Goal: Task Accomplishment & Management: Use online tool/utility

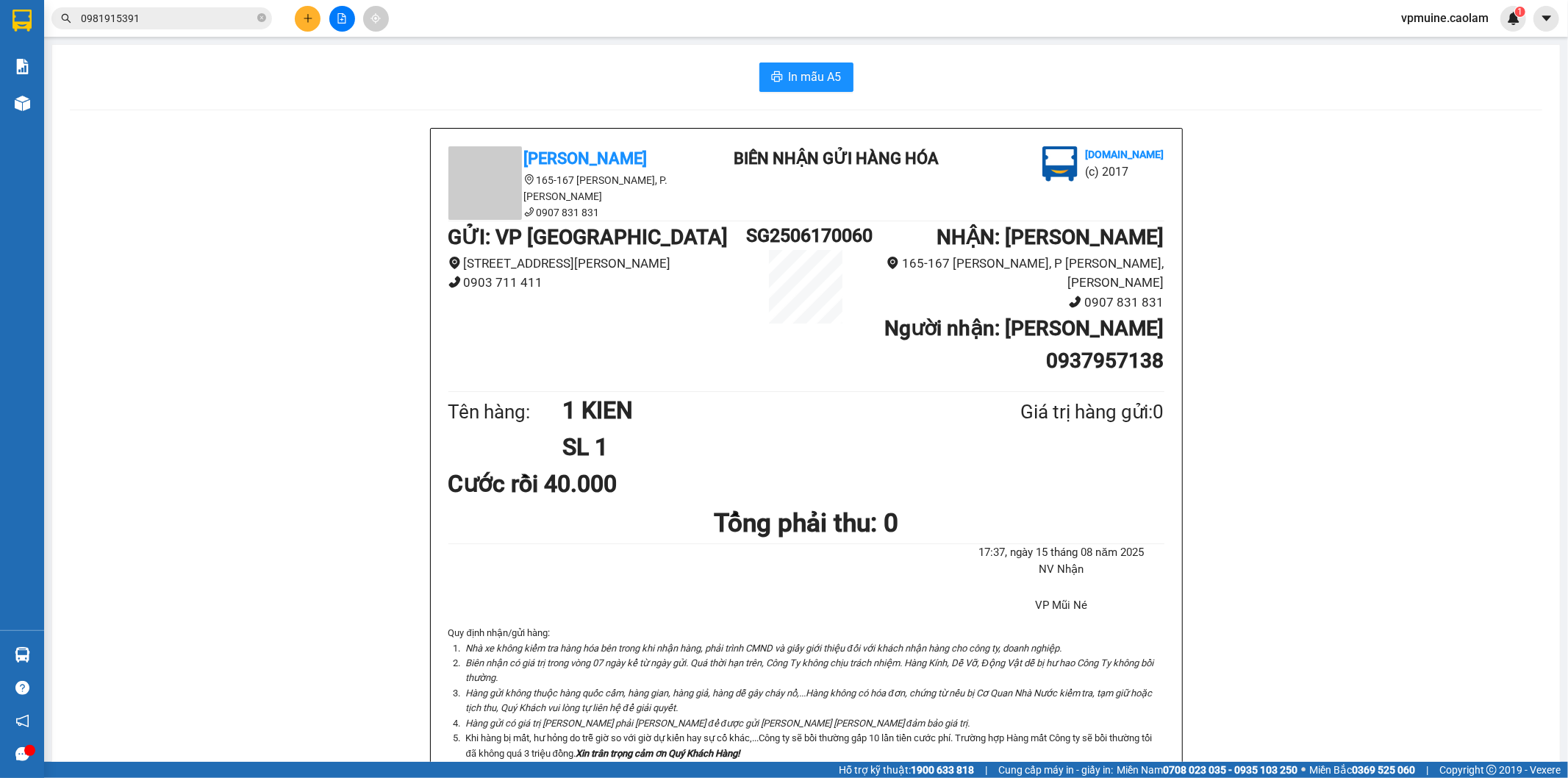
click at [342, 31] on div at bounding box center [342, 19] width 110 height 26
click at [345, 27] on button at bounding box center [342, 19] width 26 height 26
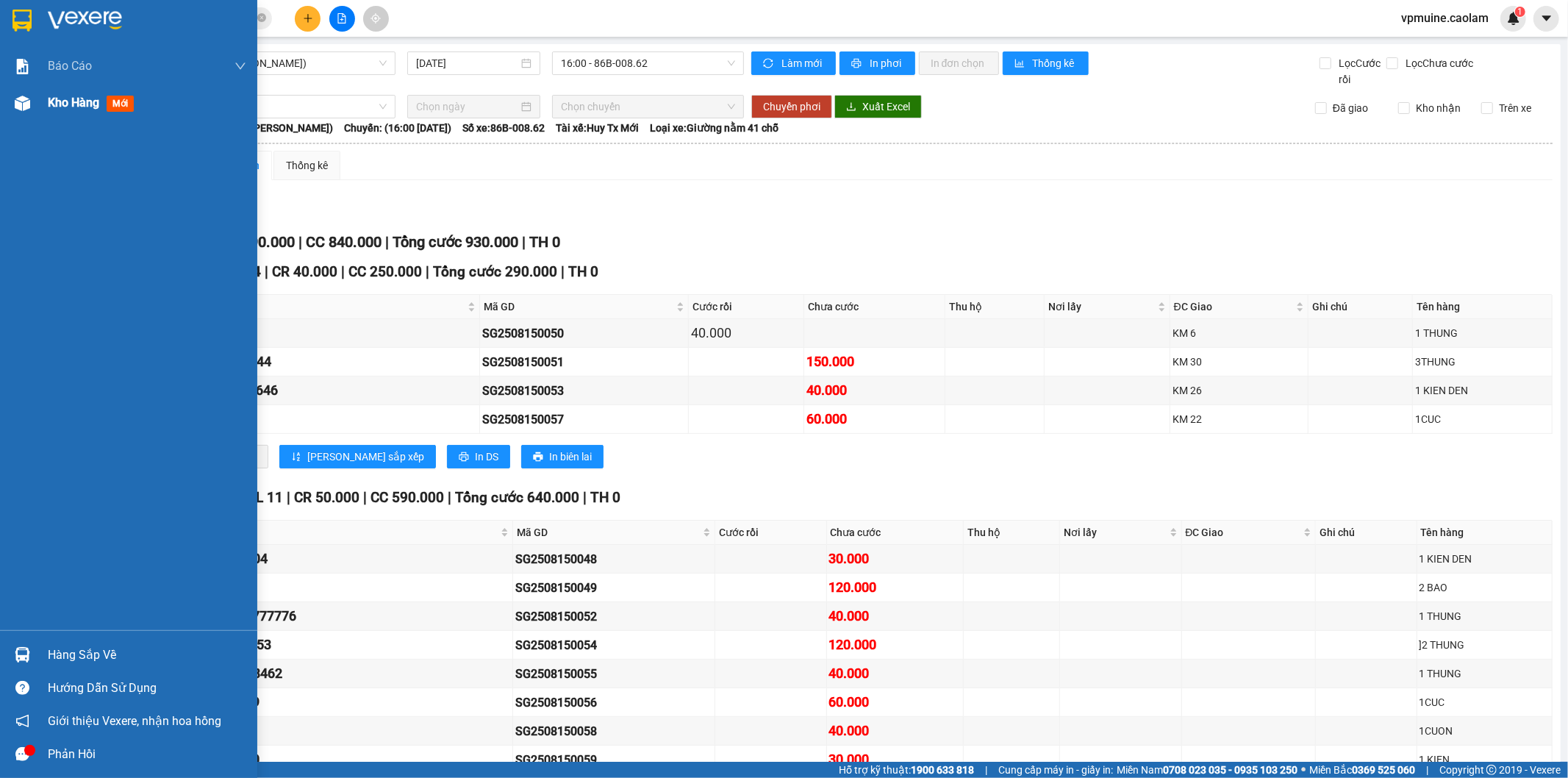
click at [30, 97] on div at bounding box center [23, 103] width 26 height 26
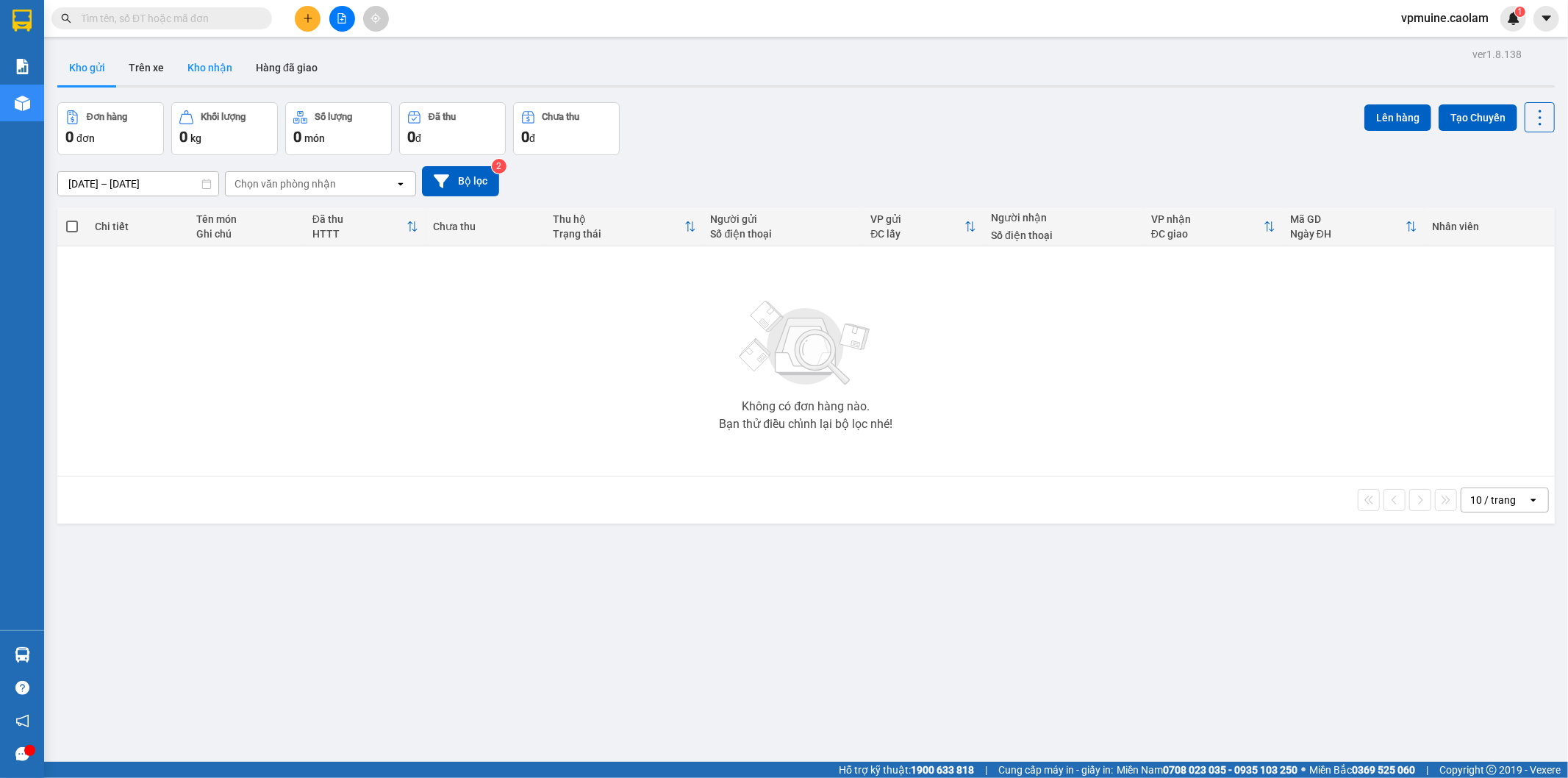
click at [199, 74] on button "Kho nhận" at bounding box center [210, 68] width 68 height 35
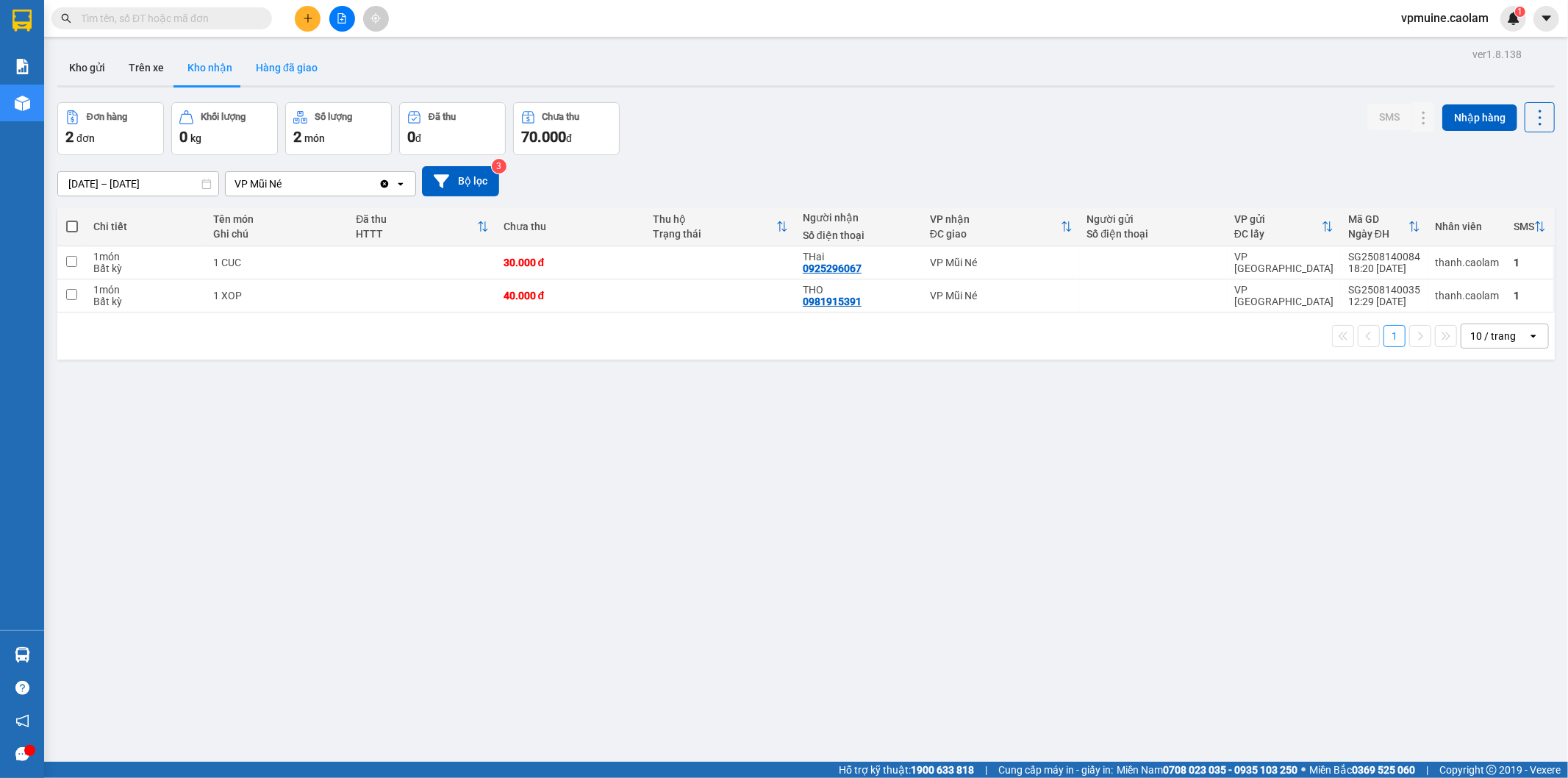
click at [301, 65] on button "Hàng đã giao" at bounding box center [287, 68] width 86 height 35
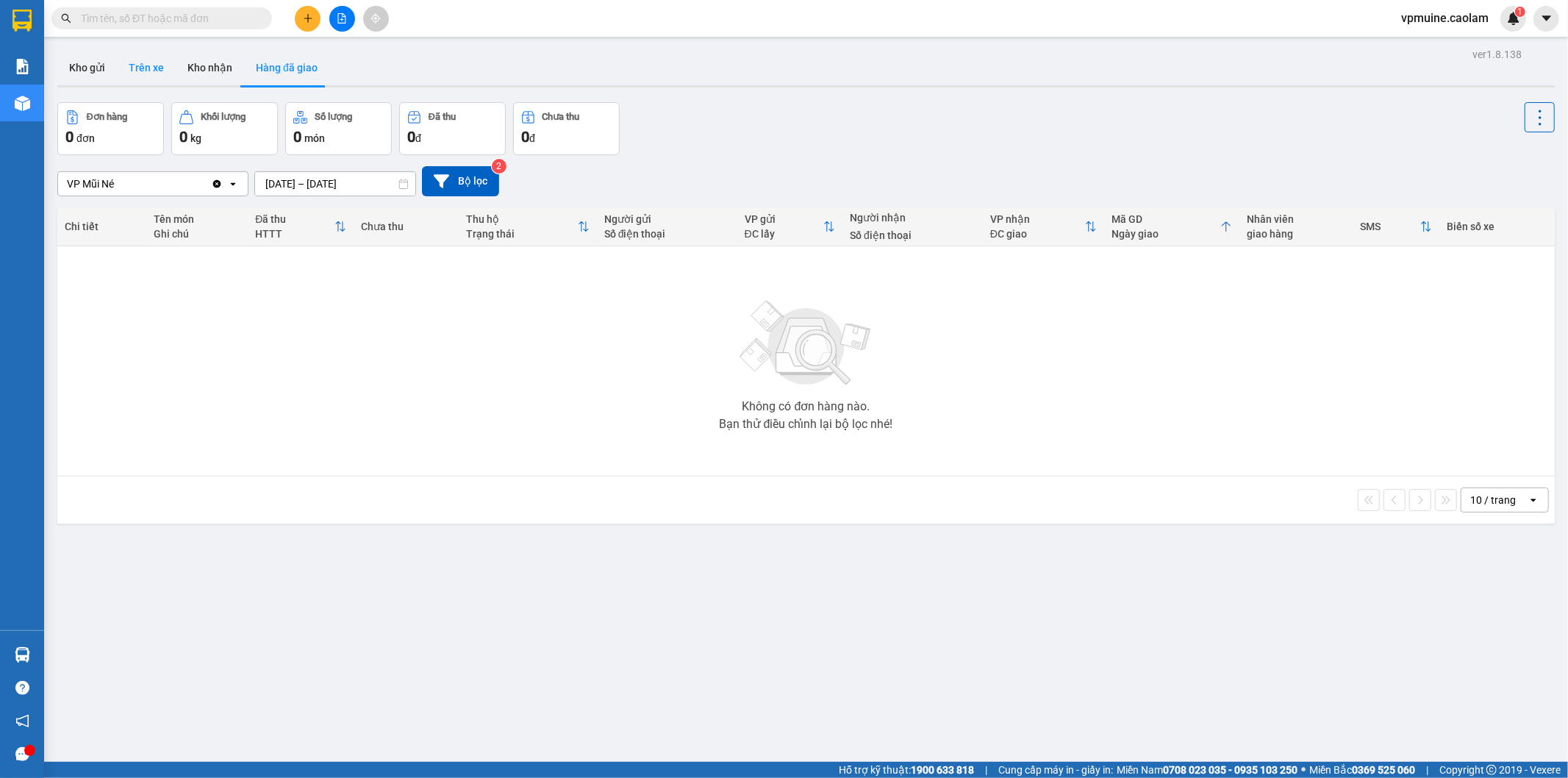
click at [155, 74] on button "Trên xe" at bounding box center [146, 68] width 59 height 35
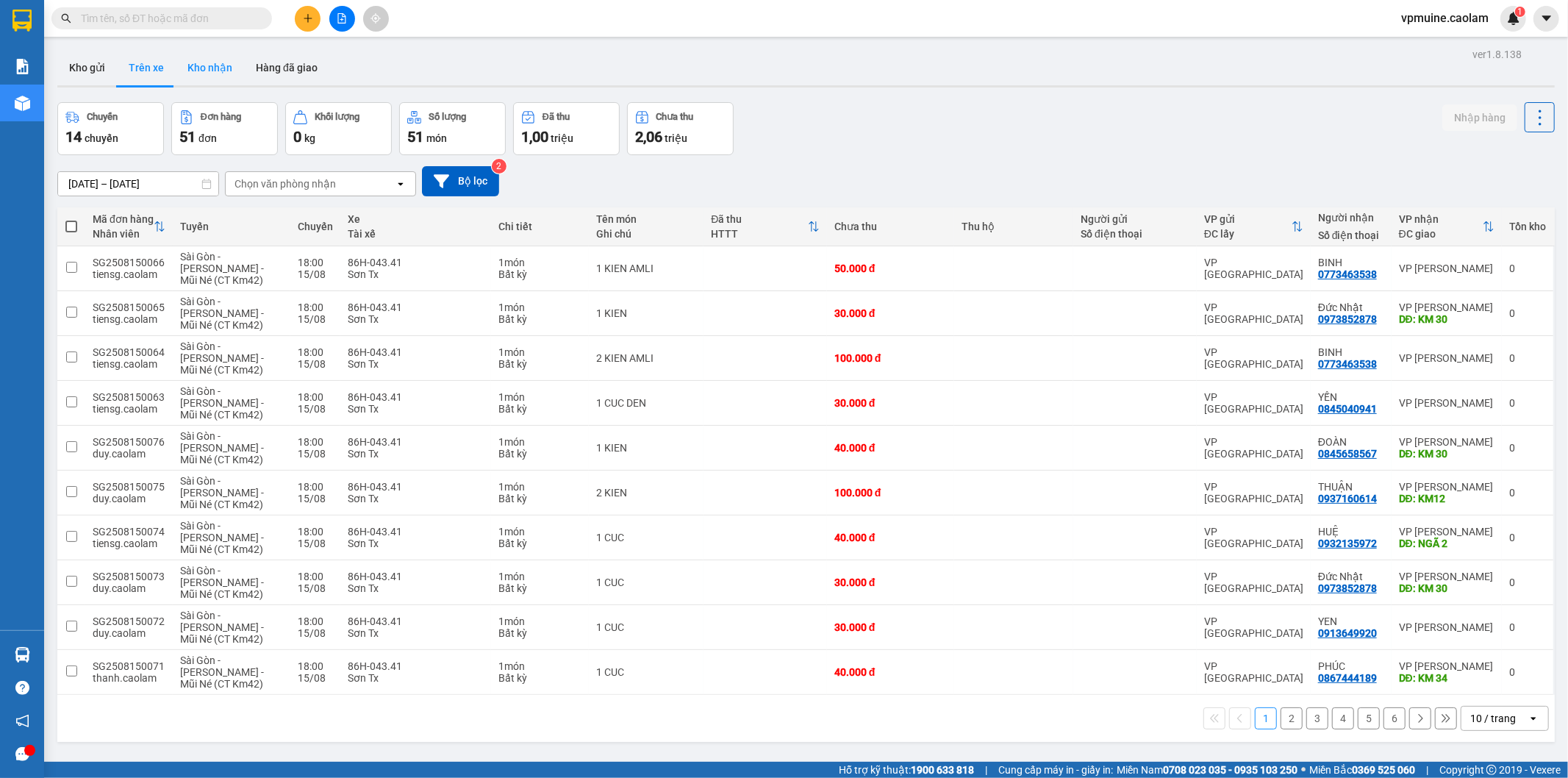
click at [237, 70] on button "Kho nhận" at bounding box center [210, 68] width 68 height 35
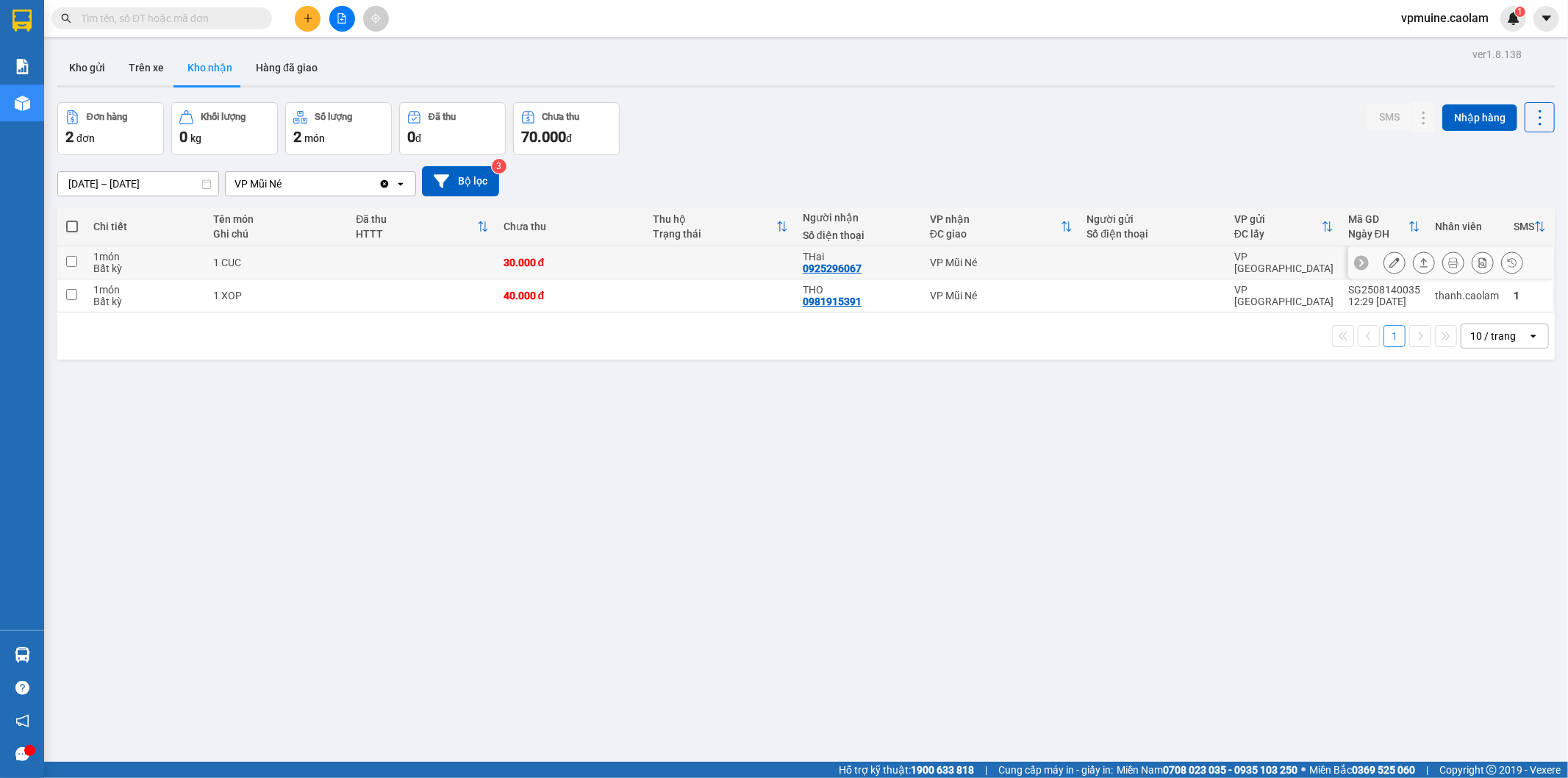
click at [1358, 262] on div at bounding box center [1451, 263] width 206 height 33
click at [1199, 255] on td at bounding box center [1153, 263] width 147 height 33
checkbox input "true"
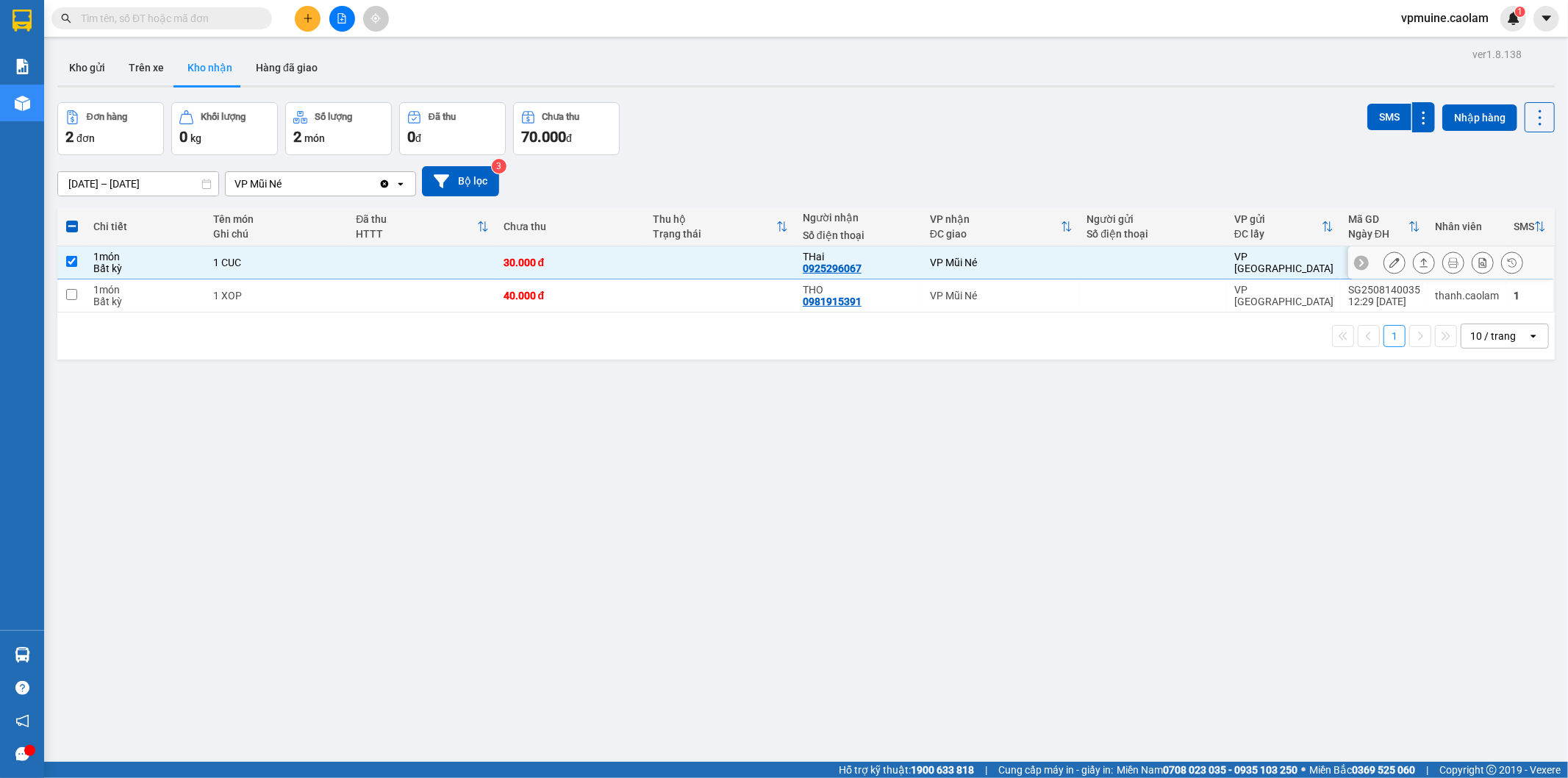
click at [1389, 262] on icon at bounding box center [1395, 263] width 11 height 11
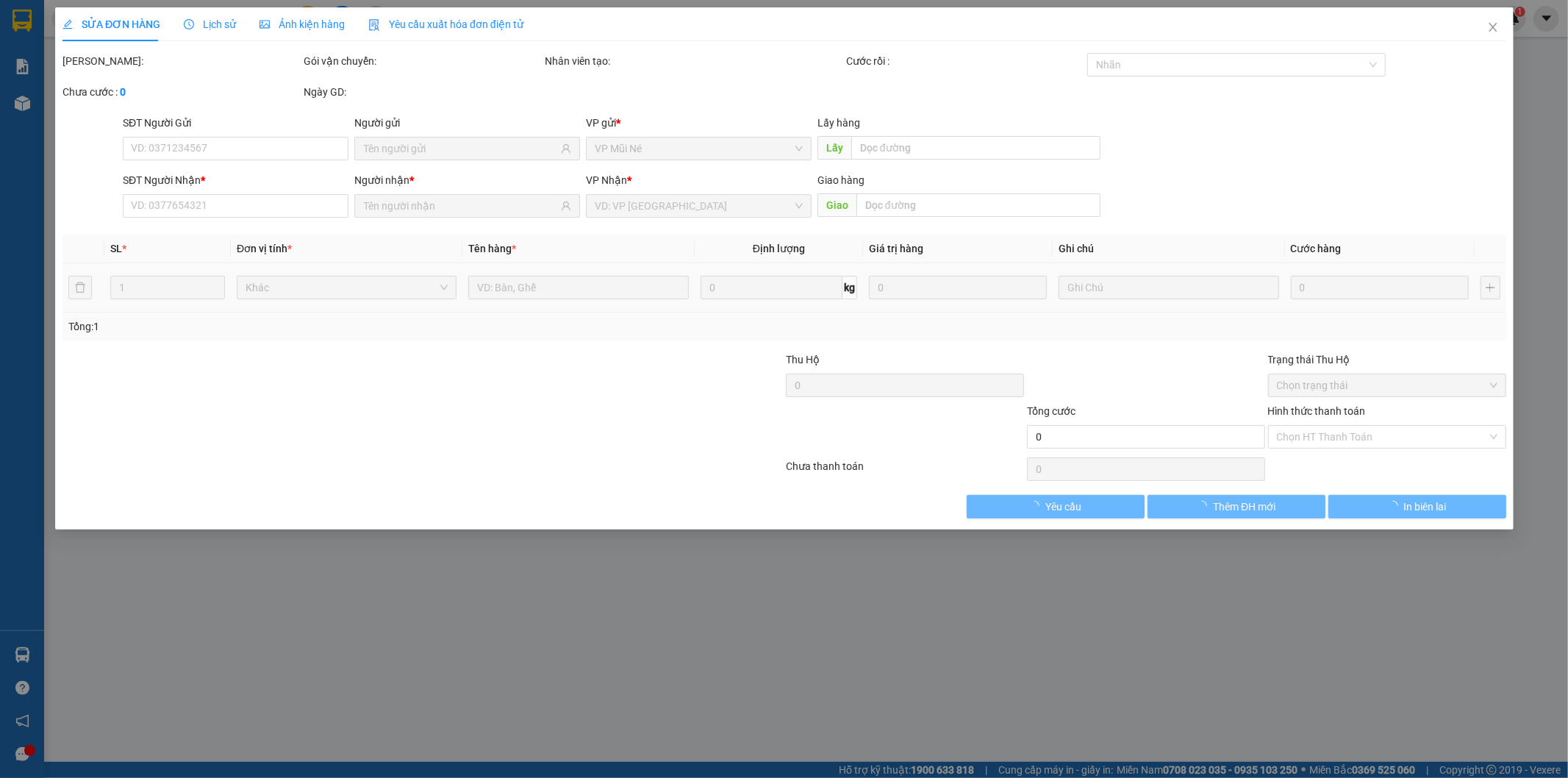
type input "0925296067"
type input "THai"
type input "30.000"
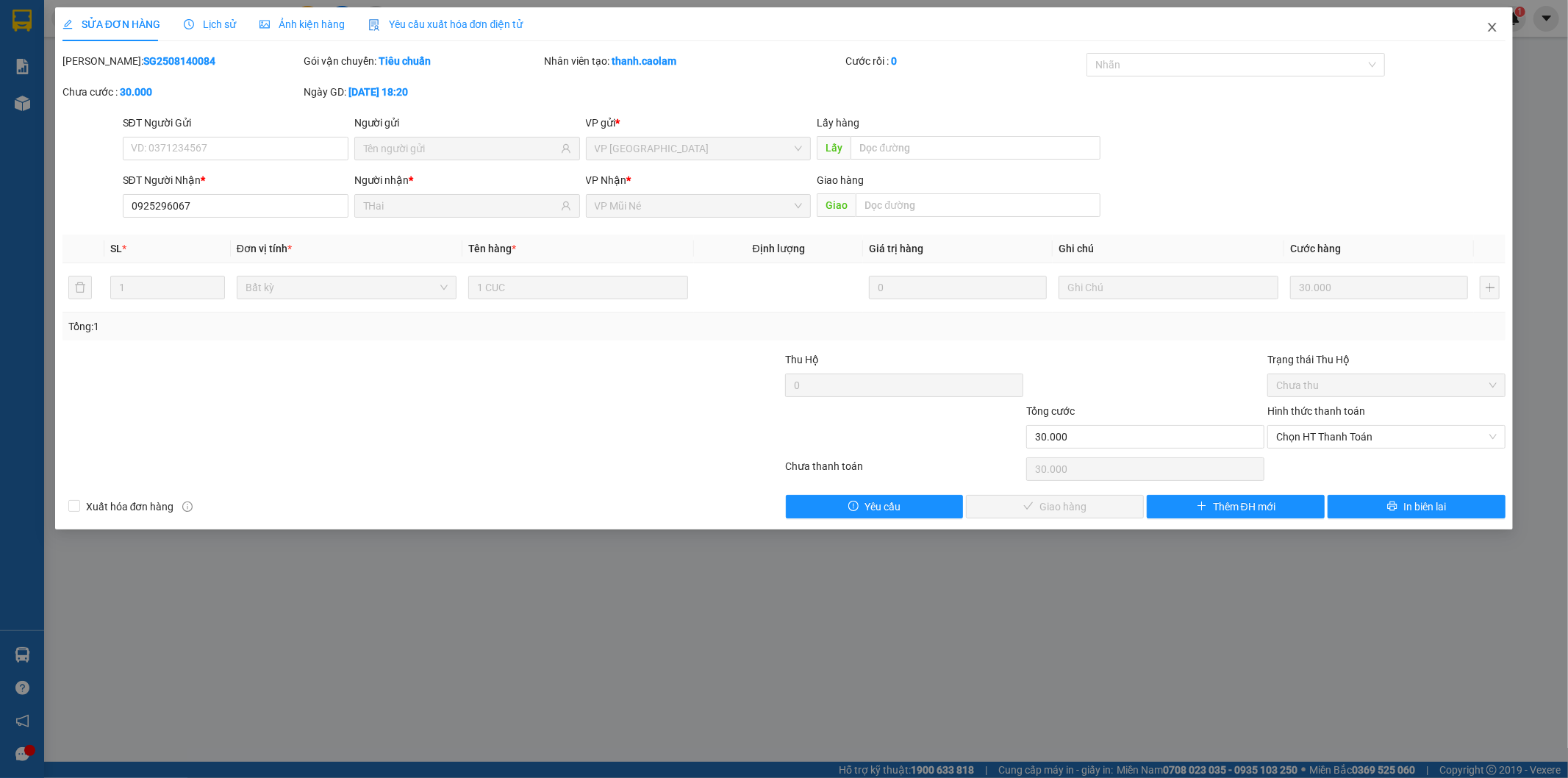
click at [1485, 35] on span "Close" at bounding box center [1492, 28] width 41 height 41
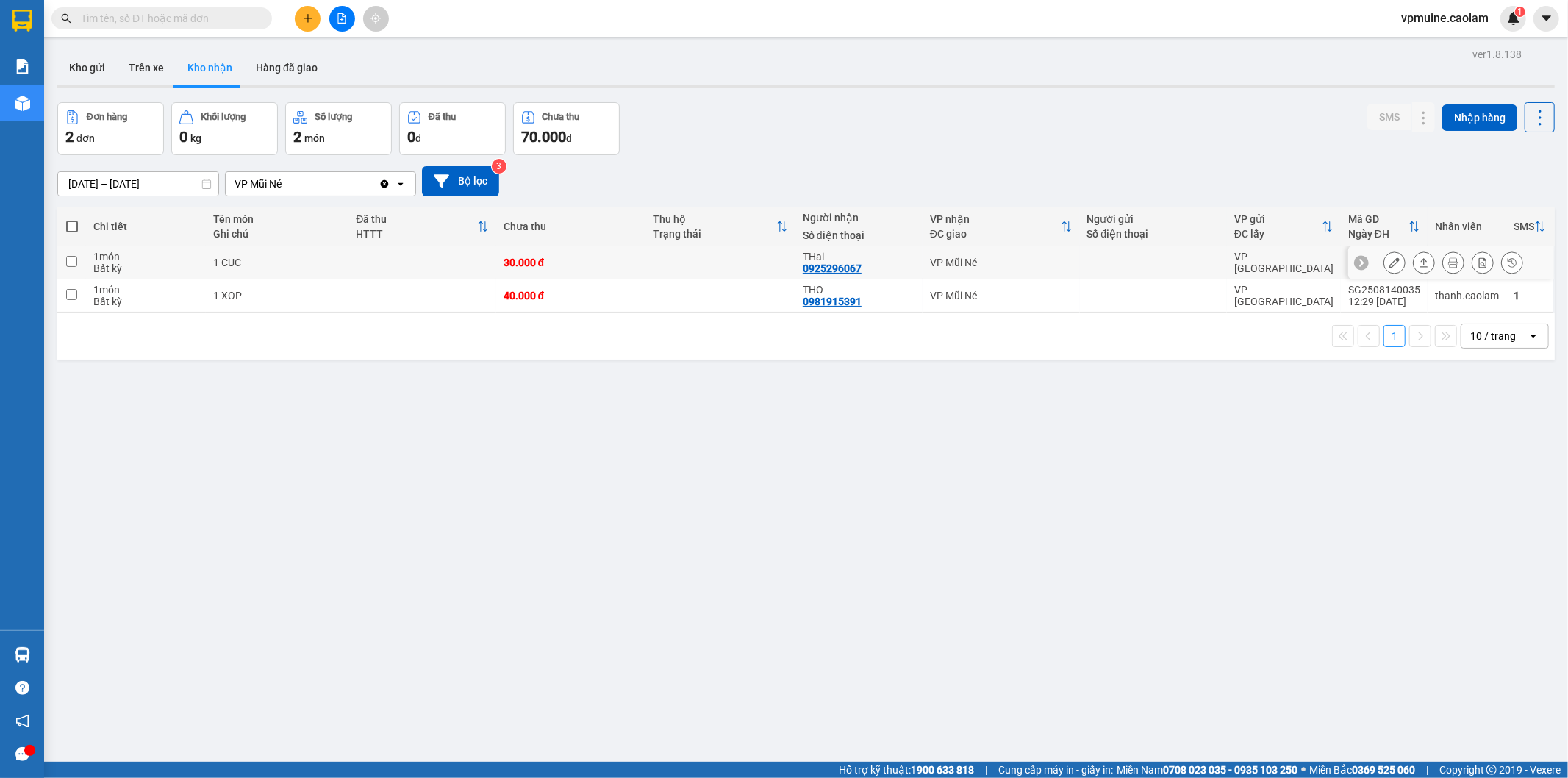
click at [832, 258] on div "THai" at bounding box center [859, 257] width 113 height 12
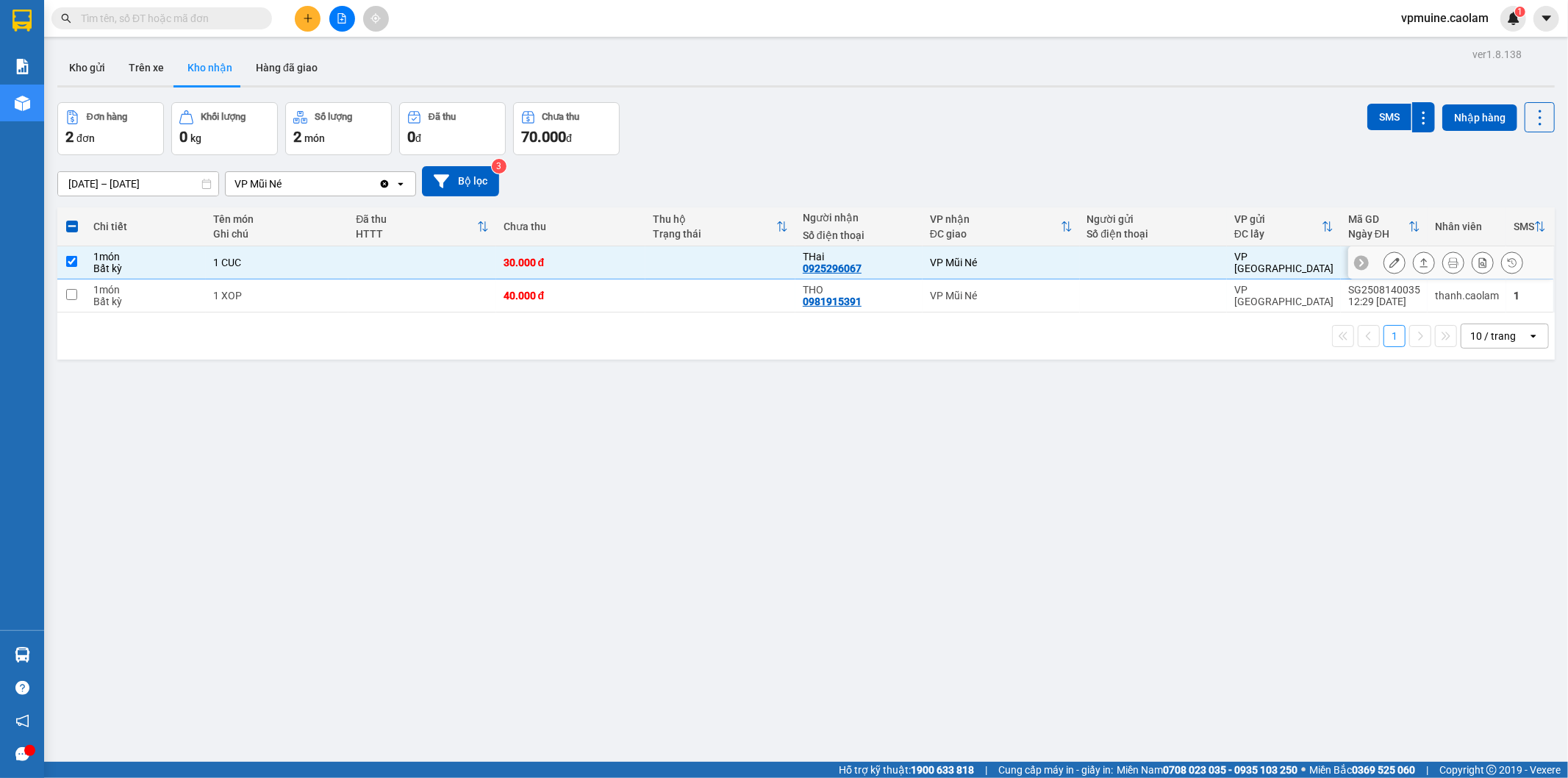
click at [66, 258] on input "checkbox" at bounding box center [71, 261] width 11 height 11
checkbox input "false"
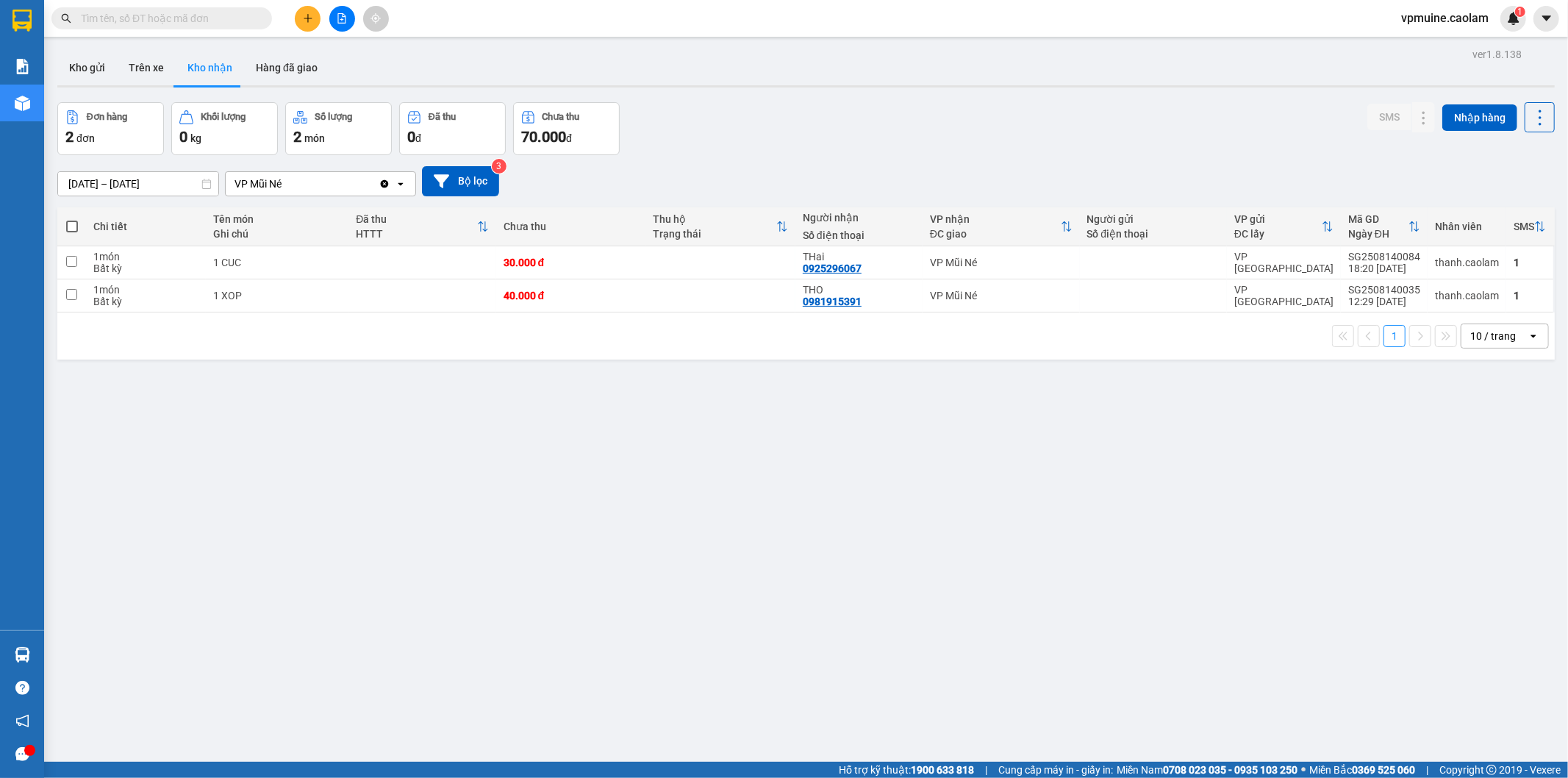
click at [340, 10] on button at bounding box center [342, 19] width 26 height 26
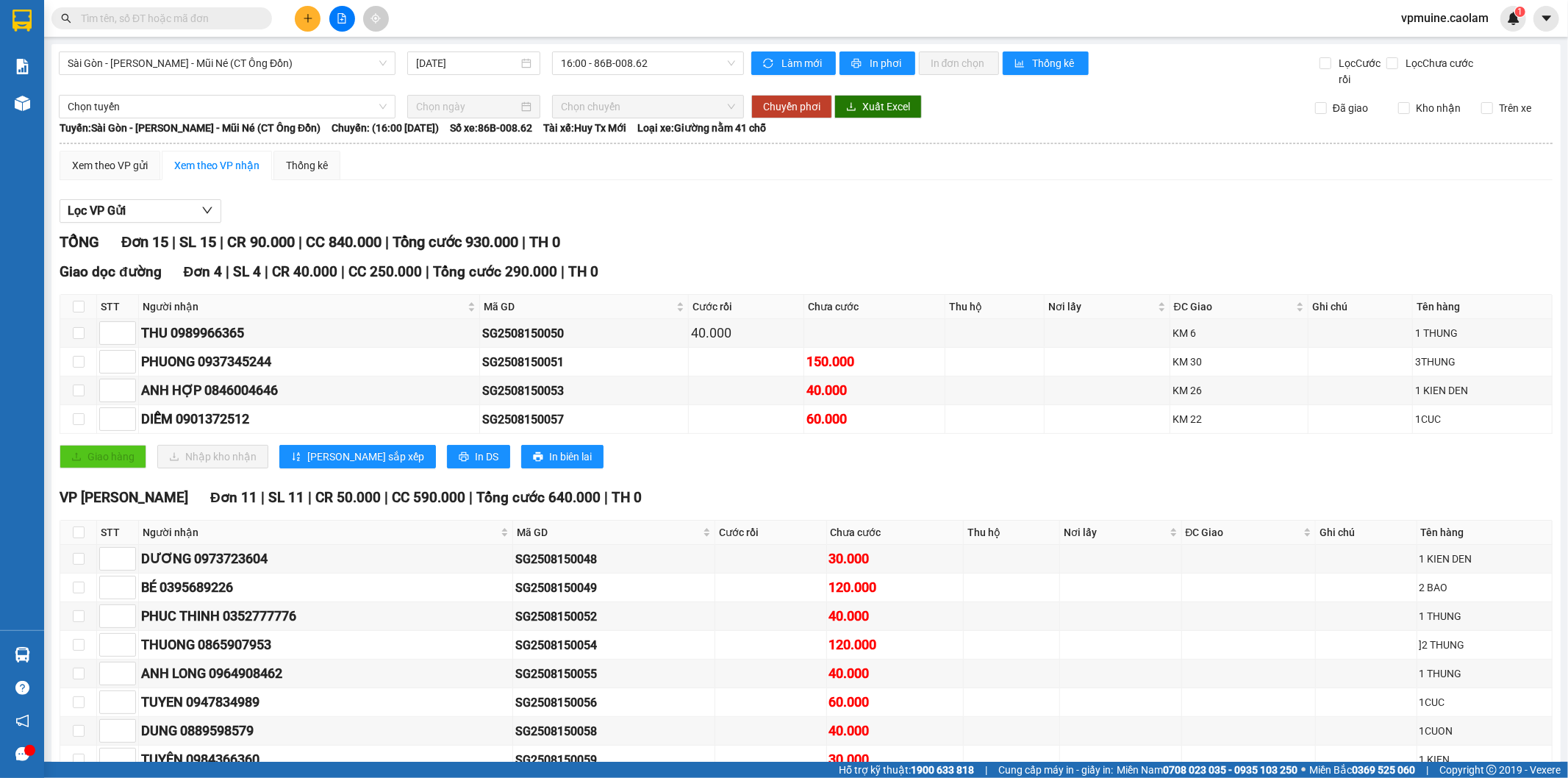
click at [646, 77] on div "Sài Gòn - [PERSON_NAME] - Mũi Né (CT Ông Đồn) [DATE] 16:00 - 86B-008.62" at bounding box center [401, 70] width 685 height 36
click at [646, 72] on span "16:00 - 86B-008.62" at bounding box center [647, 63] width 173 height 22
click at [327, 82] on div "Sài Gòn - [PERSON_NAME] - Mũi Né (CT Ông Đồn) [DATE] 16:00 - 86B-008.62" at bounding box center [401, 70] width 685 height 36
click at [333, 75] on div "Sài Gòn - [PERSON_NAME] - Mũi Né (CT Ông Đồn) [DATE] 16:00 - 86B-008.62" at bounding box center [401, 70] width 685 height 36
click at [336, 71] on span "Sài Gòn - [PERSON_NAME] - Mũi Né (CT Ông Đồn)" at bounding box center [227, 63] width 319 height 22
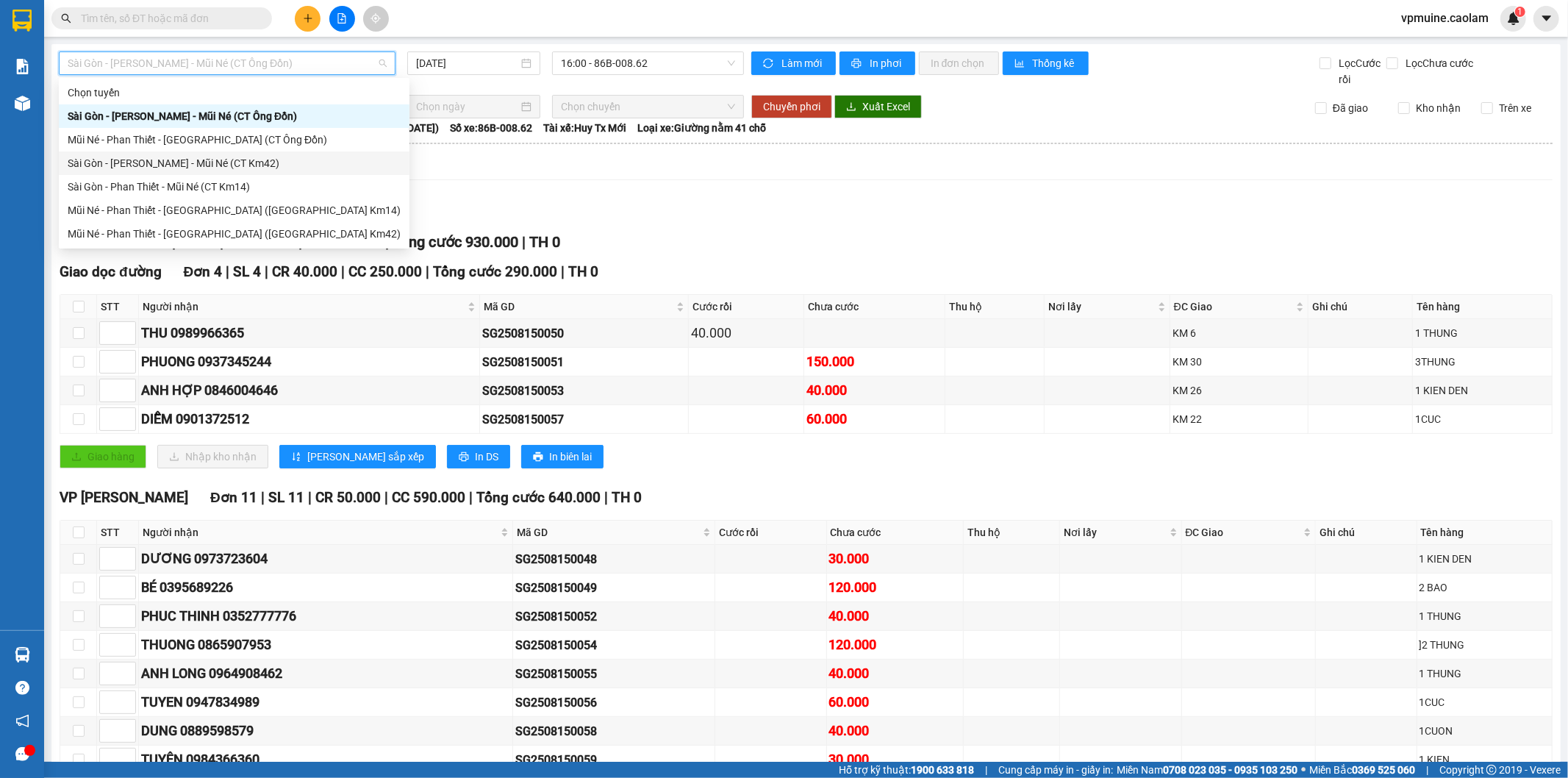
click at [278, 161] on div "Sài Gòn - [PERSON_NAME] - Mũi Né (CT Km42)" at bounding box center [234, 164] width 333 height 17
type input "[DATE]"
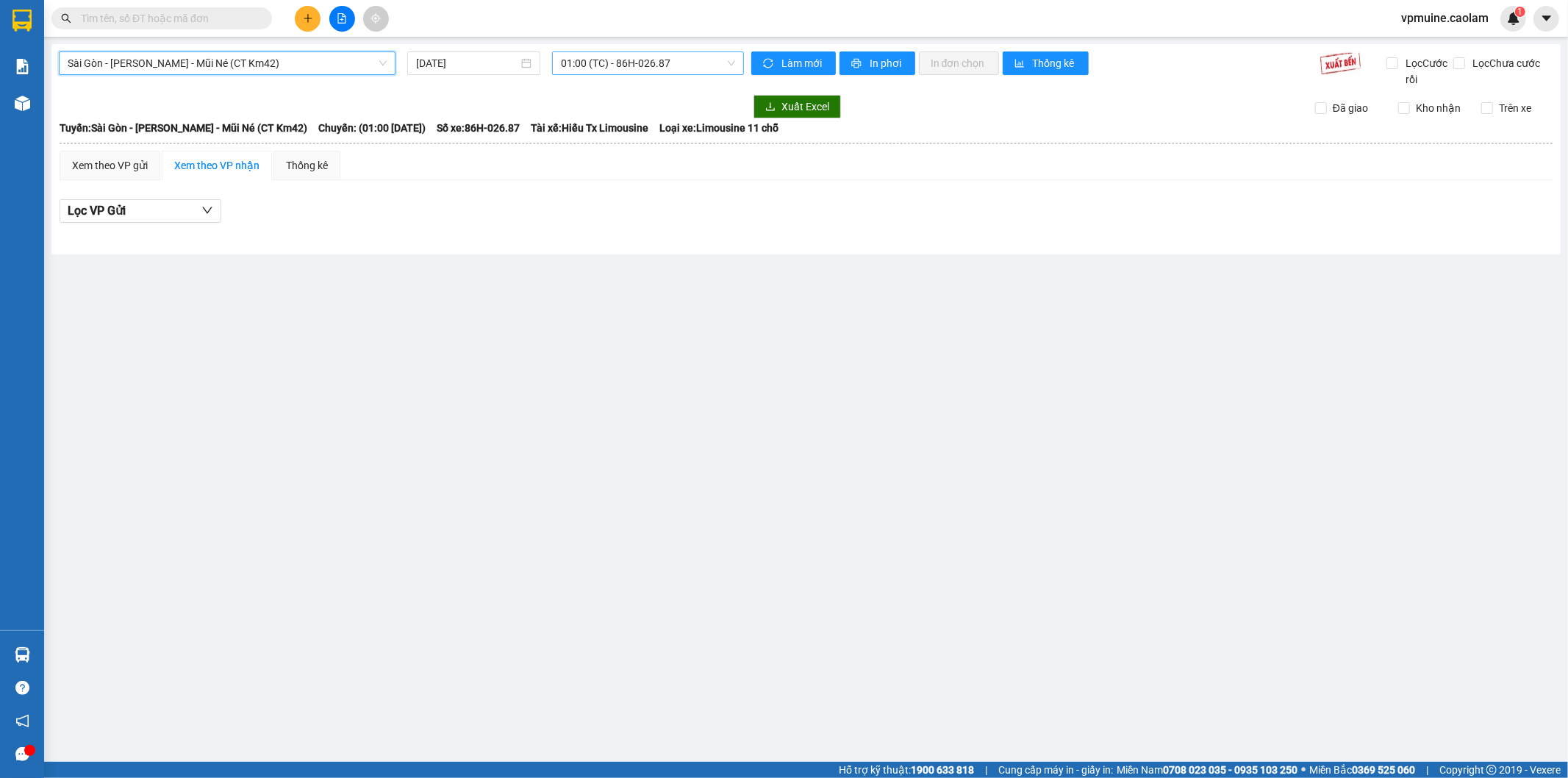
click at [638, 62] on span "01:00 (TC) - 86H-026.87" at bounding box center [647, 63] width 173 height 22
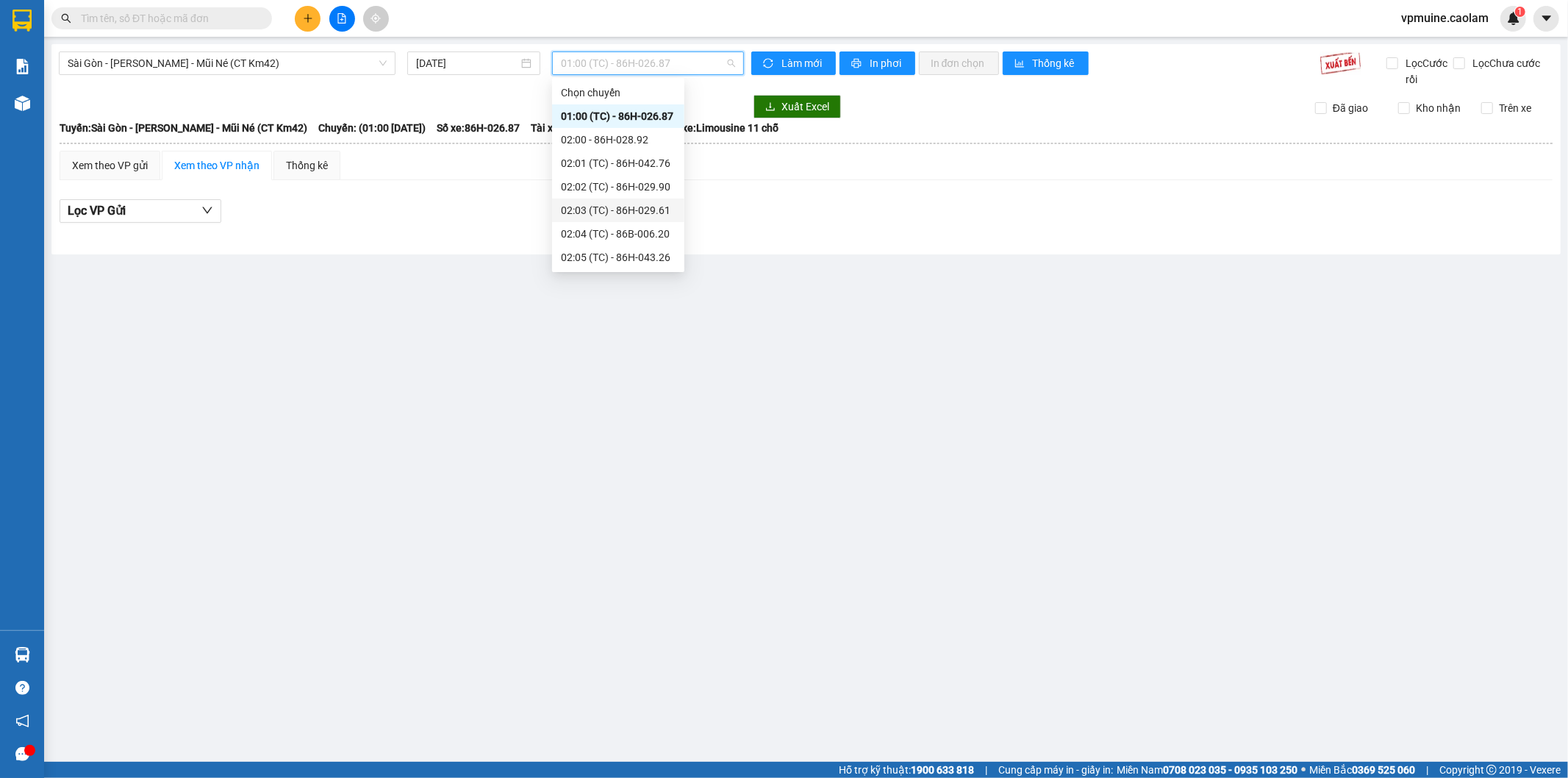
scroll to position [353, 0]
click at [646, 119] on div "12:00 - 86B-013.77" at bounding box center [618, 116] width 115 height 17
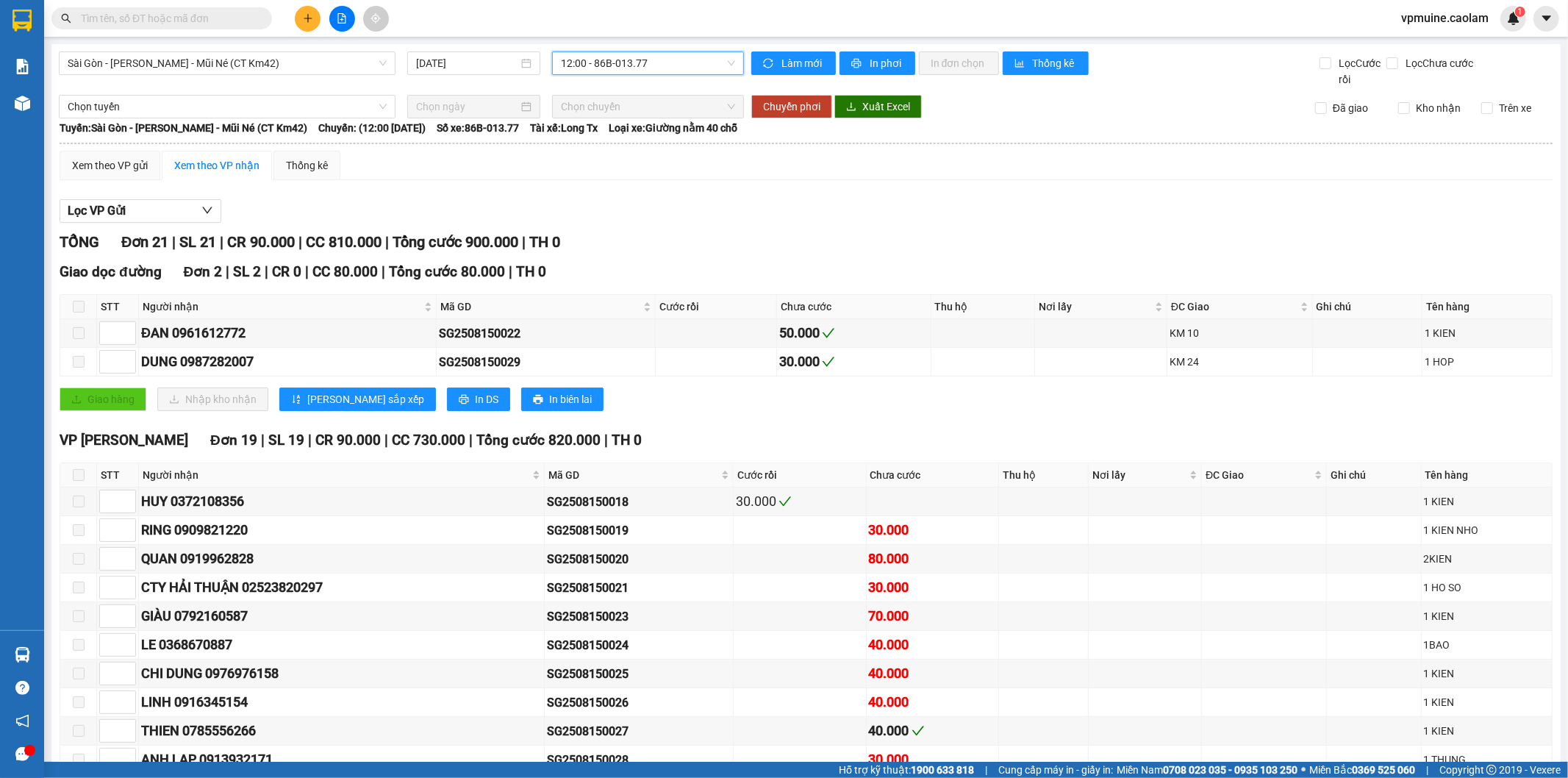
click at [681, 68] on span "12:00 - 86B-013.77" at bounding box center [647, 63] width 173 height 22
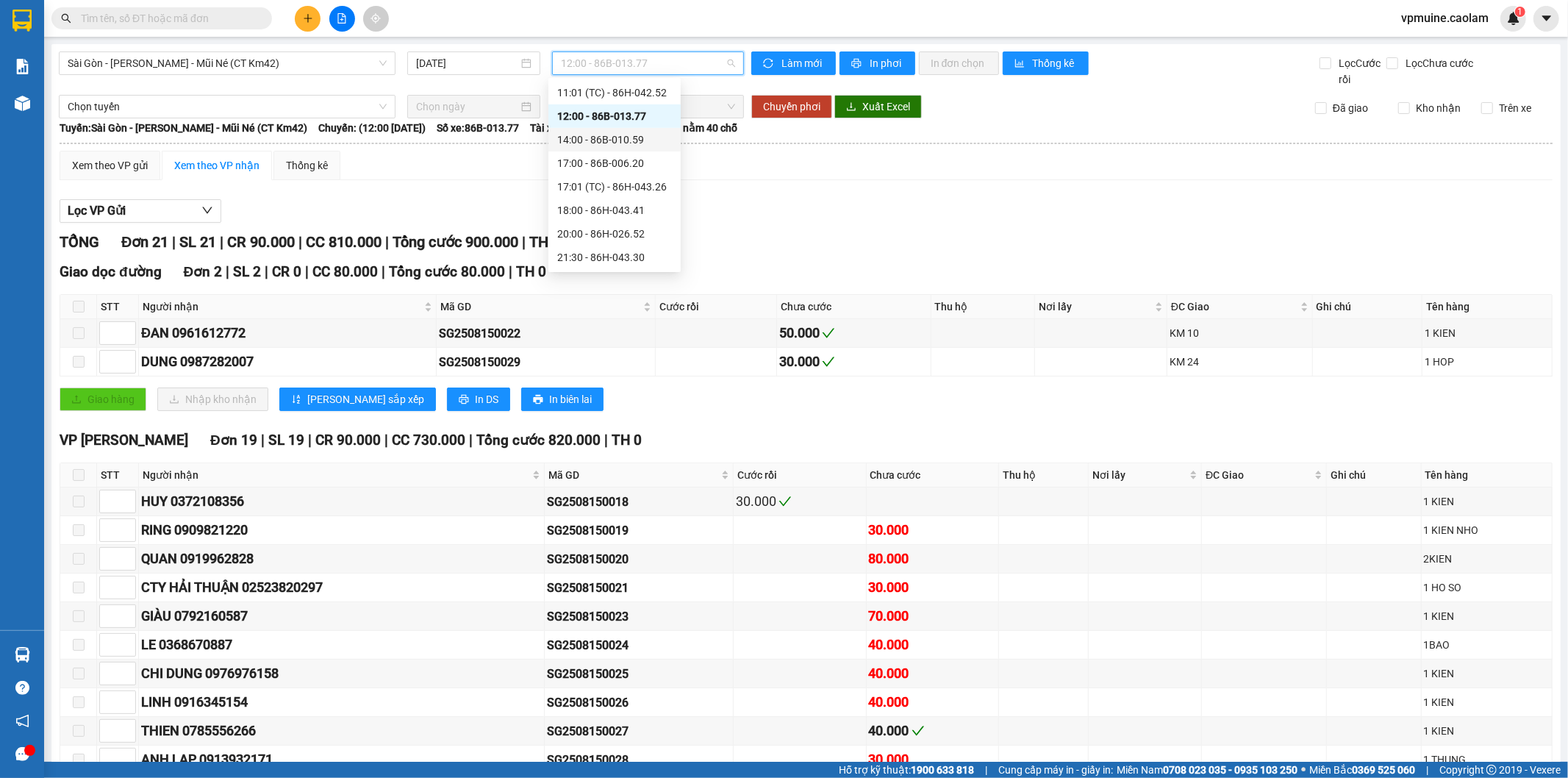
click at [643, 140] on div "14:00 - 86B-010.59" at bounding box center [614, 140] width 115 height 17
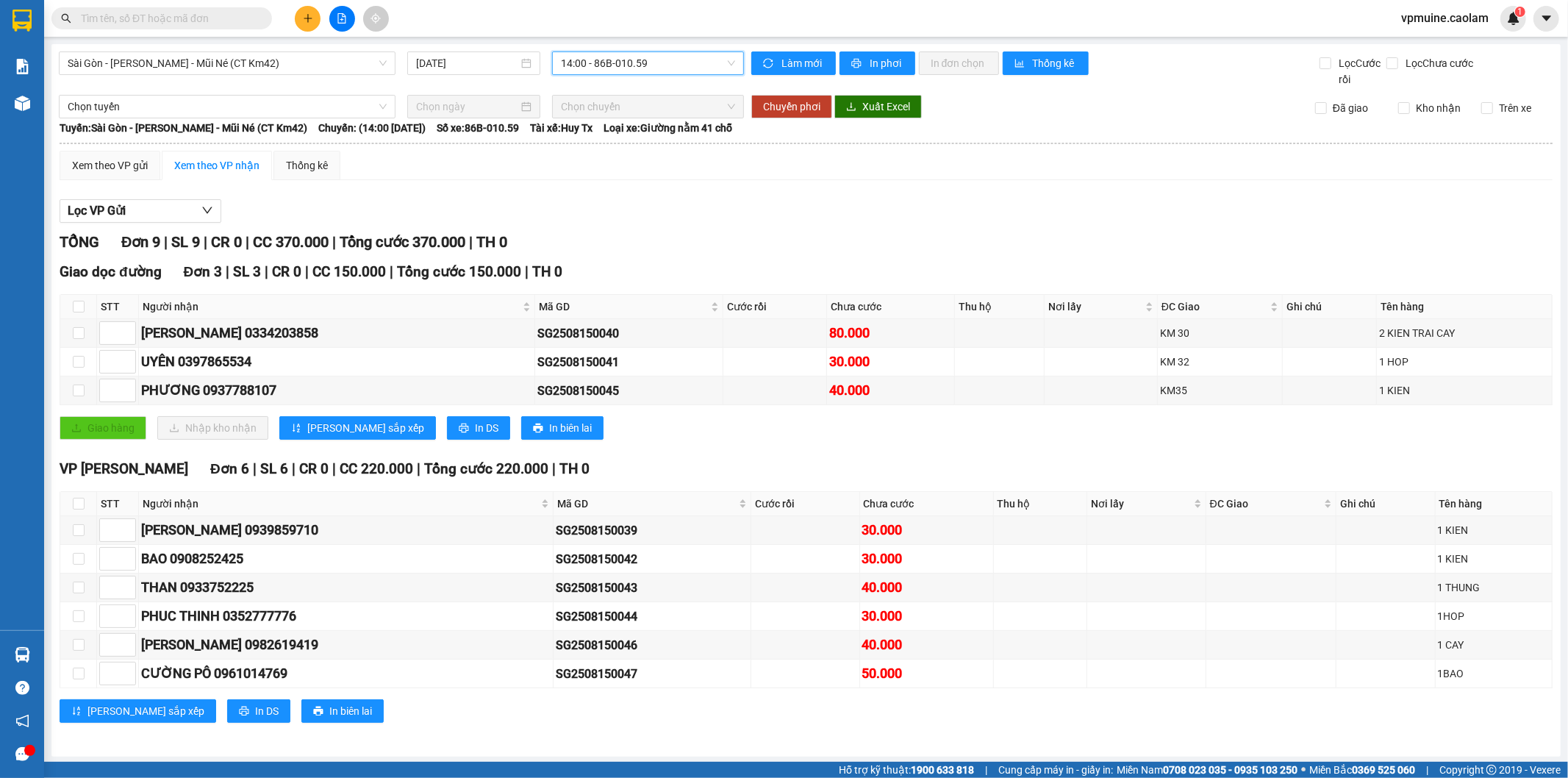
click at [656, 72] on span "14:00 - 86B-010.59" at bounding box center [647, 63] width 173 height 22
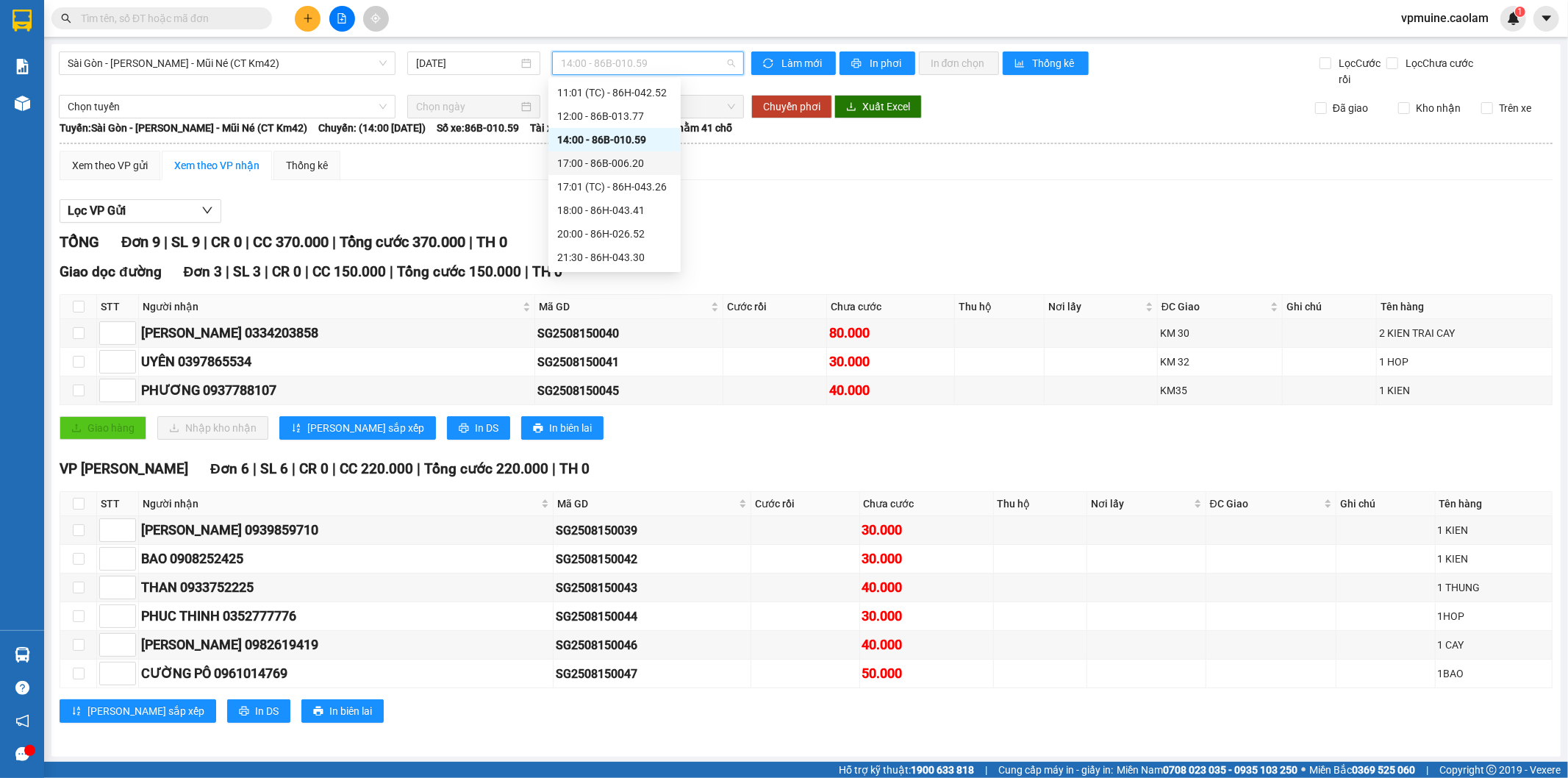
click at [637, 172] on div "17:00 - 86B-006.20" at bounding box center [614, 163] width 132 height 23
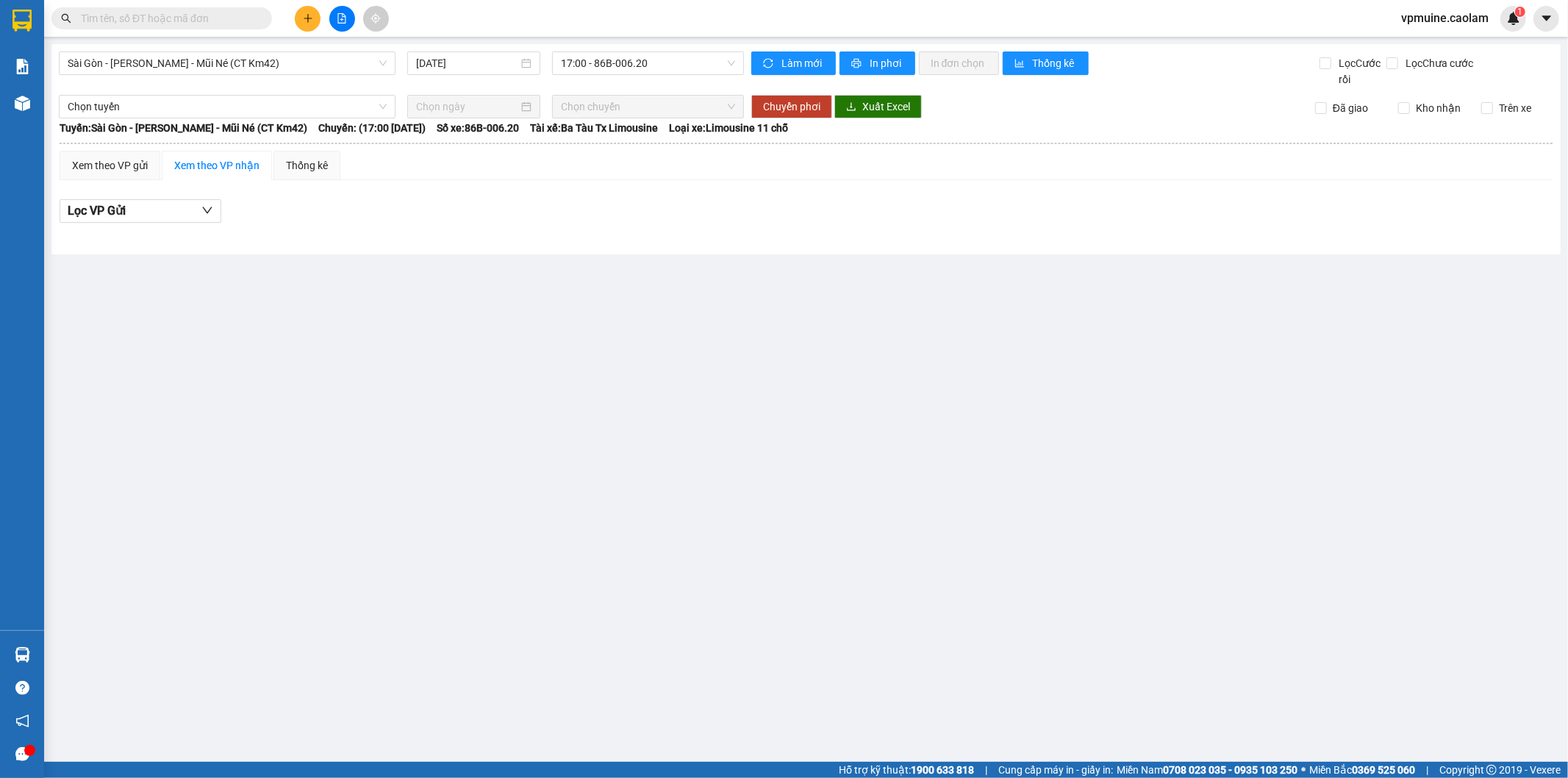
click at [688, 38] on main "Sài Gòn - Phan Thiết - Mũi Né (CT Km42) [DATE] 17:00 - 86B-006.20 Làm mới In ph…" at bounding box center [784, 381] width 1568 height 761
click at [682, 61] on span "17:00 - 86B-006.20" at bounding box center [647, 63] width 173 height 22
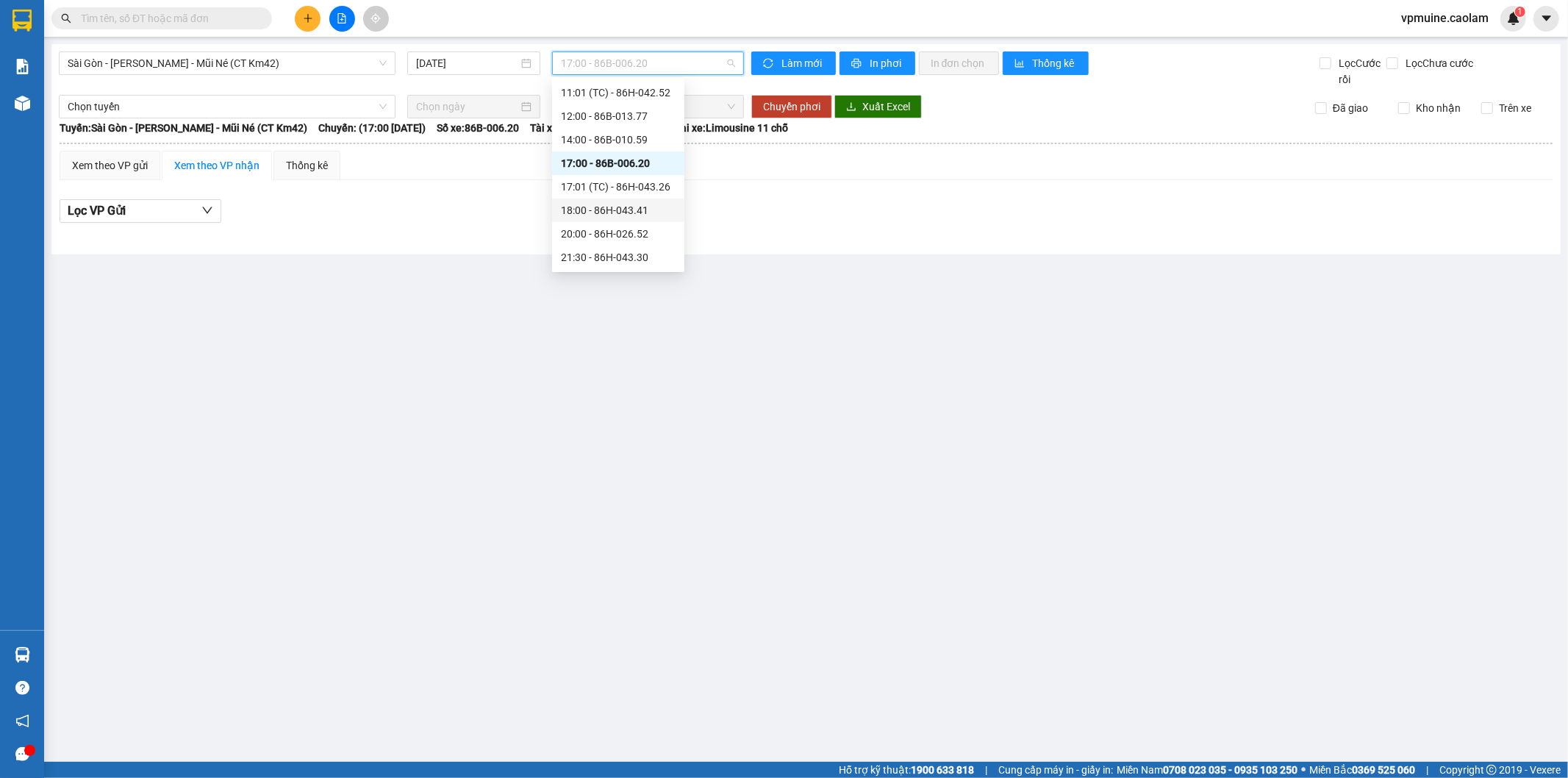
click at [660, 210] on div "18:00 - 86H-043.41" at bounding box center [618, 210] width 115 height 17
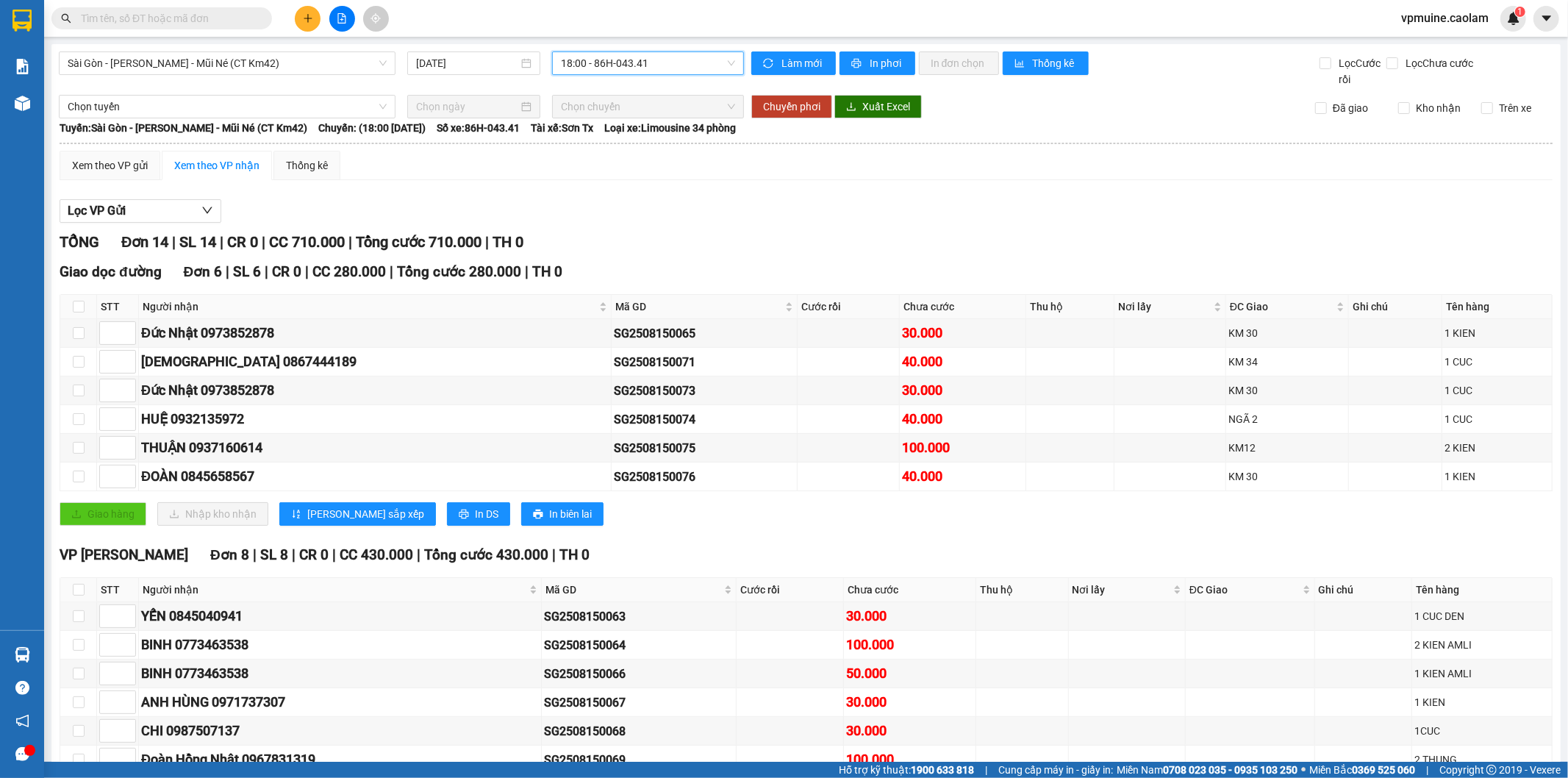
click at [673, 62] on span "18:00 - 86H-043.41" at bounding box center [647, 63] width 173 height 22
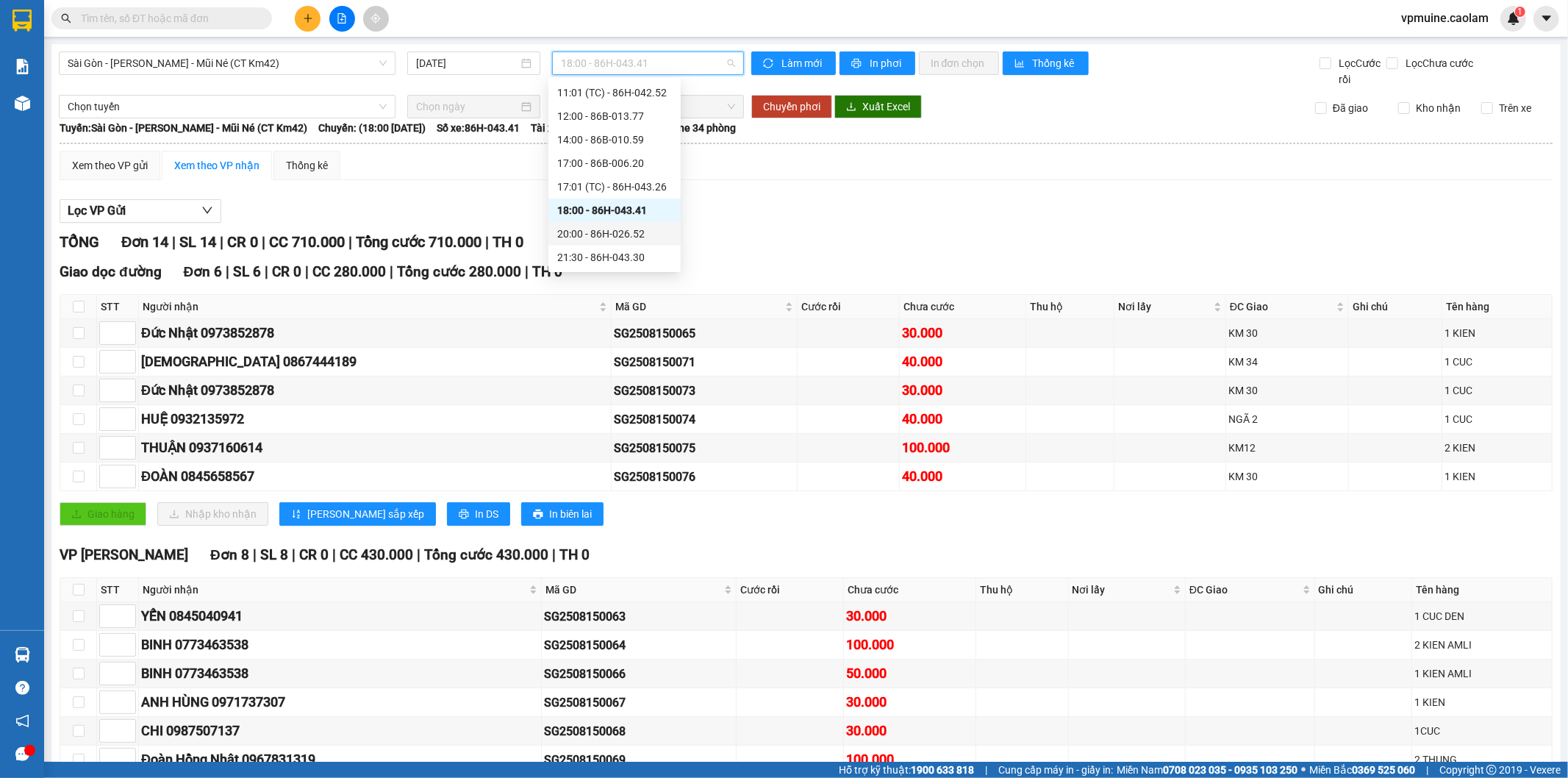
click at [620, 232] on div "20:00 - 86H-026.52" at bounding box center [614, 234] width 115 height 17
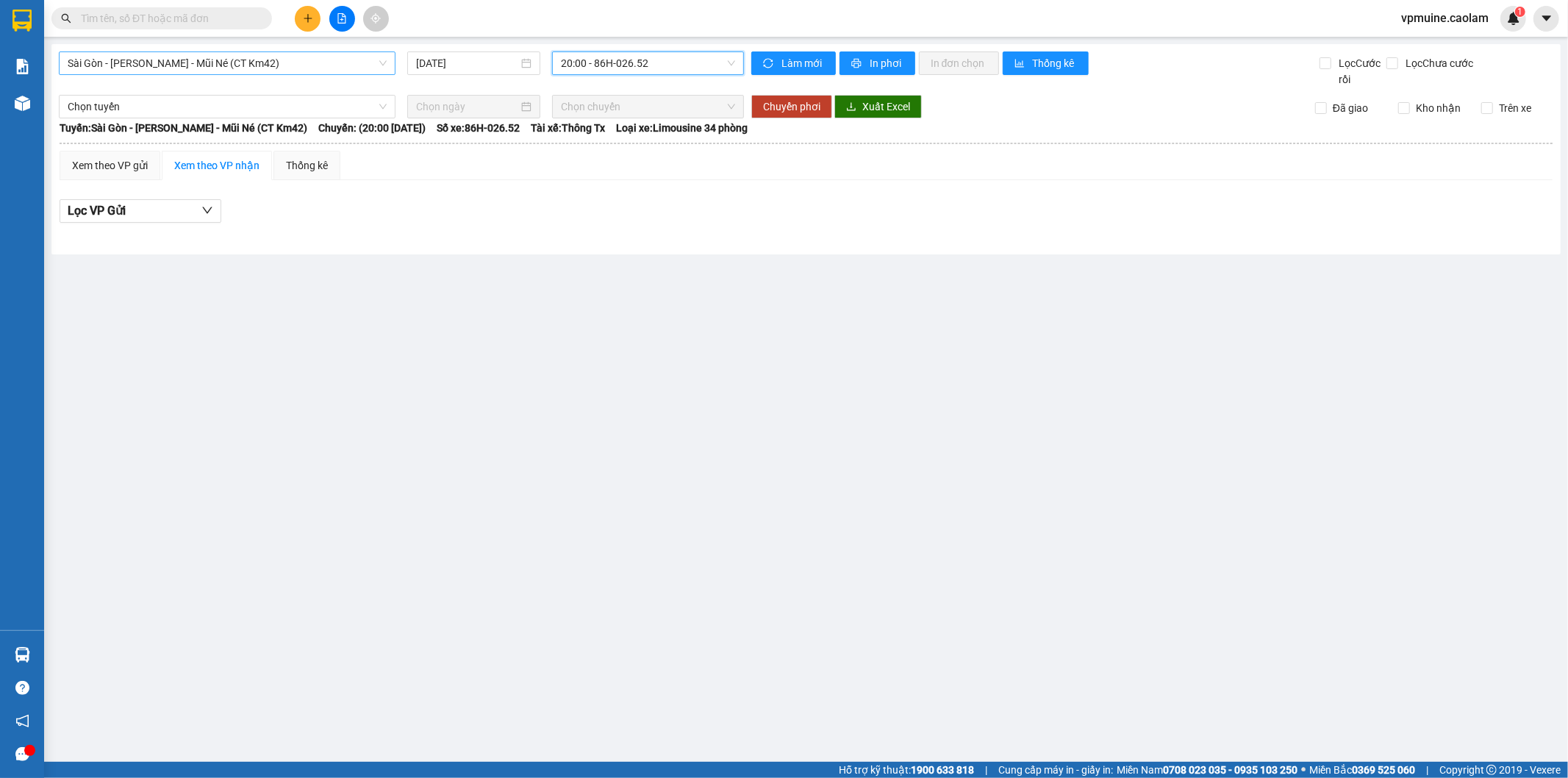
click at [222, 68] on span "Sài Gòn - [PERSON_NAME] - Mũi Né (CT Km42)" at bounding box center [227, 63] width 319 height 22
